Goal: Information Seeking & Learning: Learn about a topic

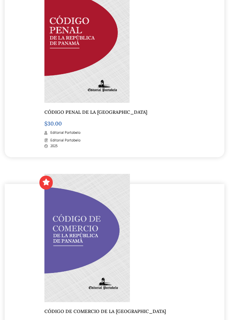
scroll to position [2355, 0]
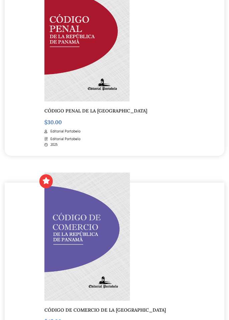
click at [147, 114] on link "CÓDIGO PENAL DE LA [GEOGRAPHIC_DATA]" at bounding box center [95, 111] width 103 height 6
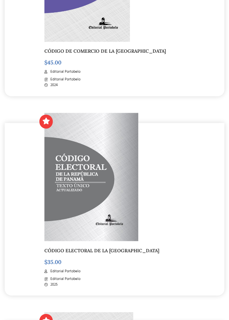
scroll to position [2617, 0]
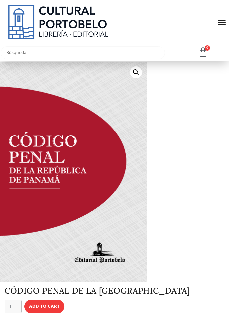
click at [28, 54] on input "text" at bounding box center [83, 52] width 164 height 13
type input "Codigo"
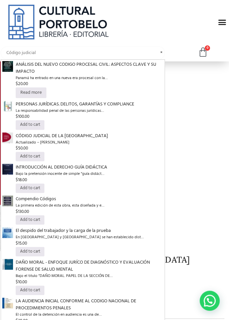
scroll to position [31, 0]
type input "Código judicial"
click at [25, 138] on span "CÓDIGO JUDICIAL DE LA [GEOGRAPHIC_DATA]" at bounding box center [89, 135] width 147 height 7
